Goal: Navigation & Orientation: Find specific page/section

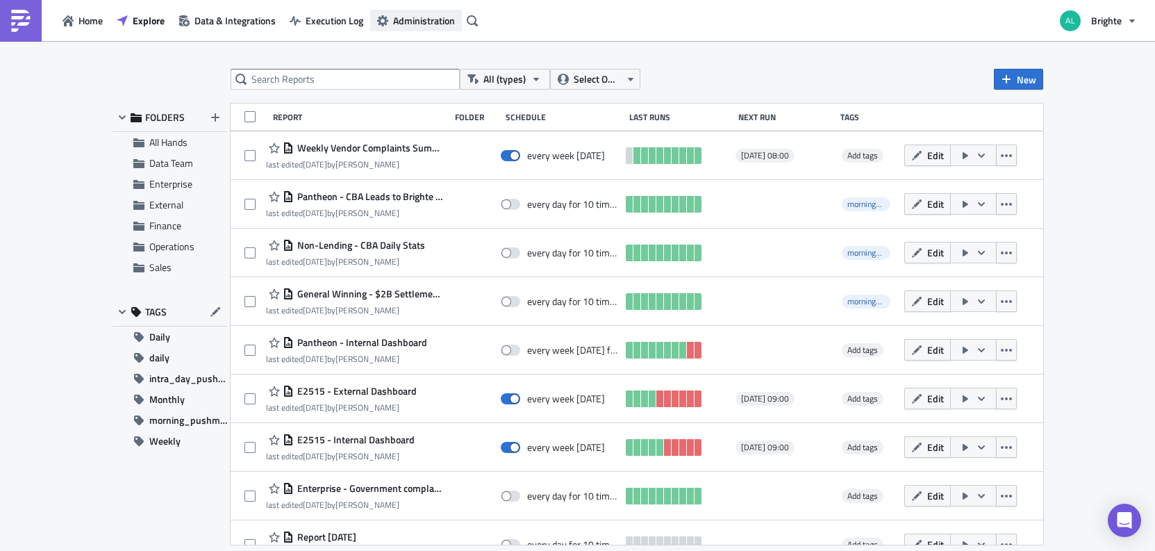
click at [425, 26] on span "Administration" at bounding box center [424, 20] width 62 height 15
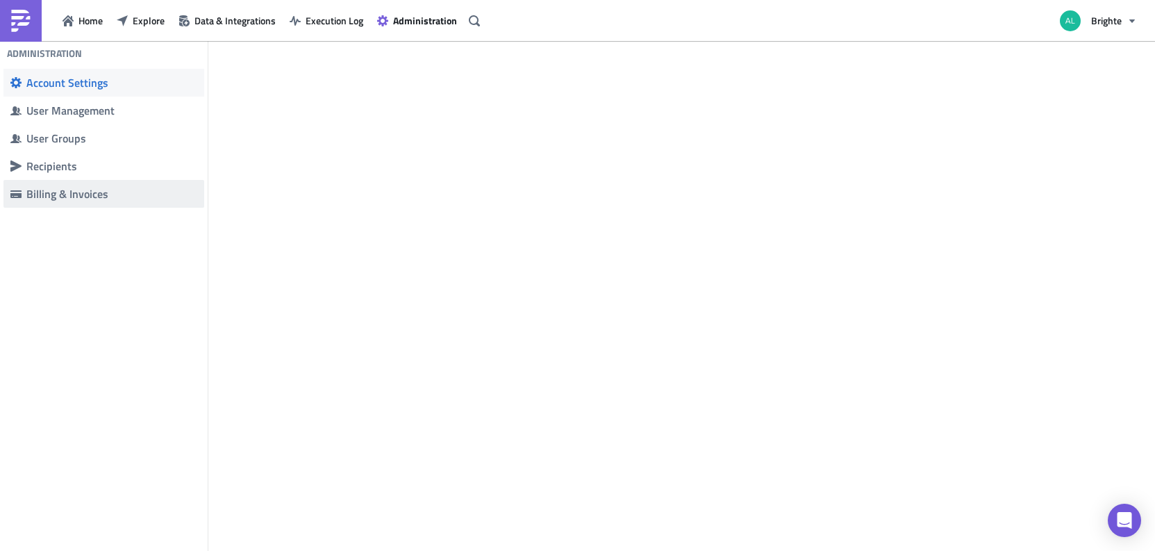
click at [113, 188] on div "Billing & Invoices" at bounding box center [111, 194] width 171 height 14
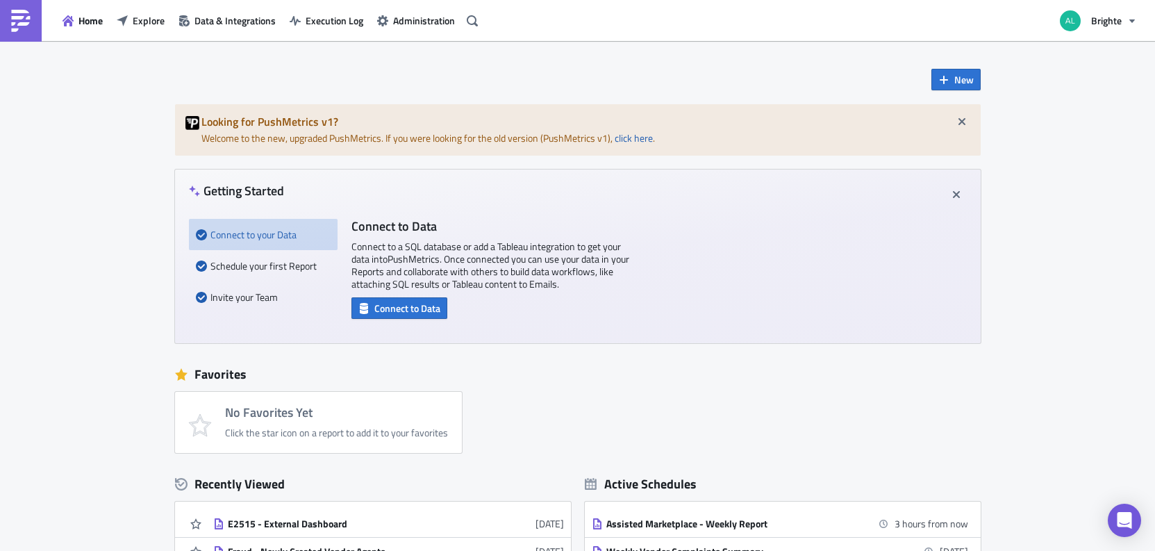
click at [616, 430] on div "No Favorites Yet Click the star icon on a report to add it to your favorites" at bounding box center [585, 422] width 820 height 61
click at [149, 37] on div "Home Explore Data & Integrations Execution Log Administration" at bounding box center [241, 20] width 483 height 41
click at [149, 24] on span "Explore" at bounding box center [149, 20] width 32 height 15
